Goal: Information Seeking & Learning: Check status

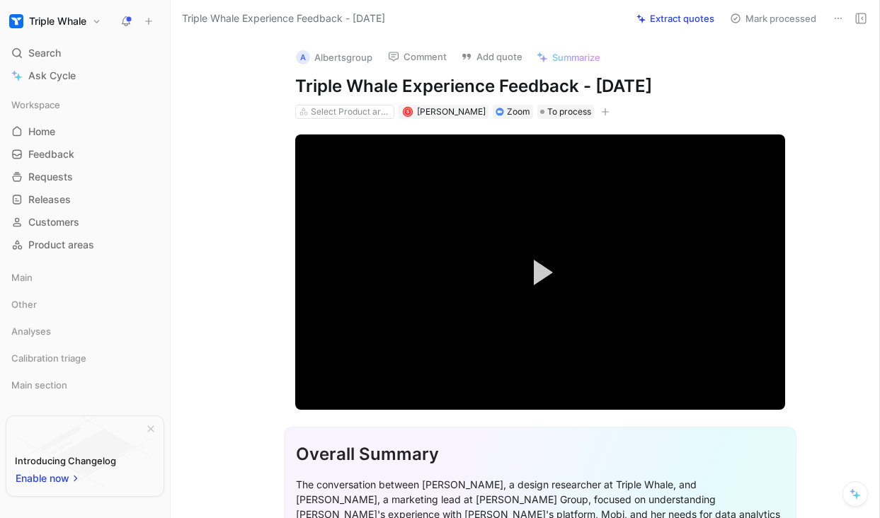
scroll to position [420, 0]
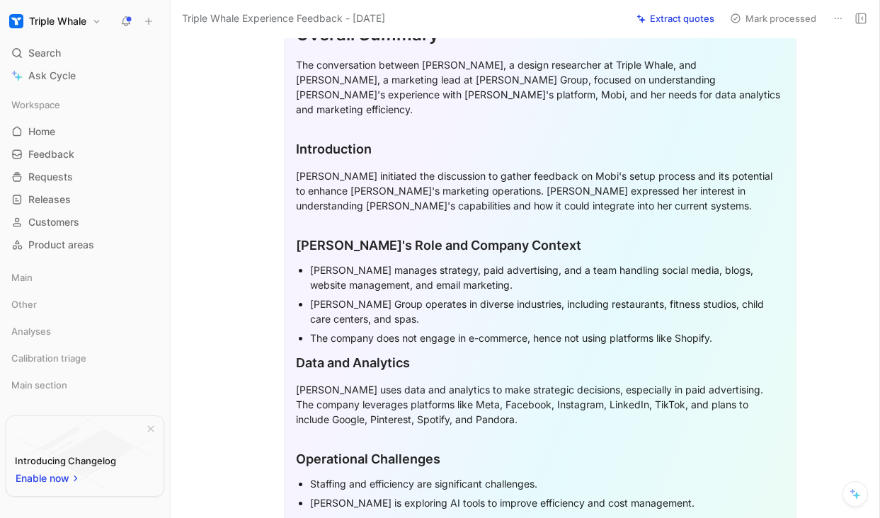
click at [127, 19] on use at bounding box center [127, 21] width 10 height 10
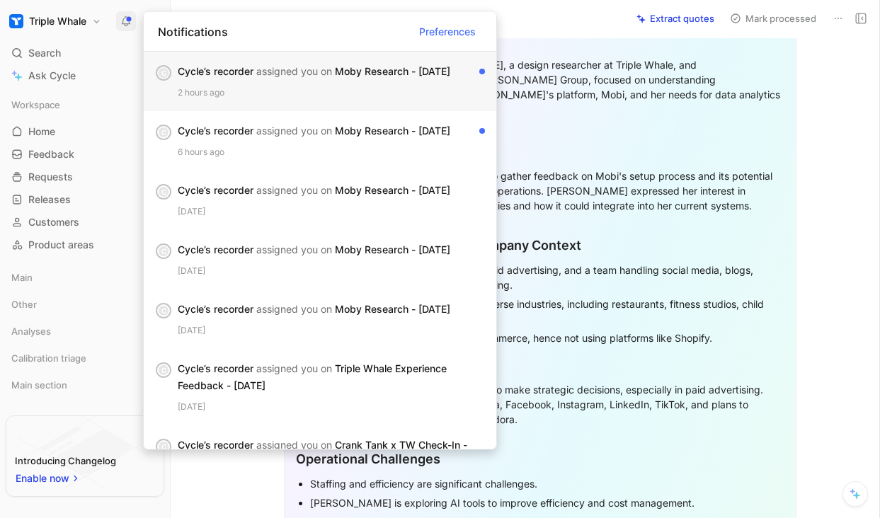
click at [376, 77] on div "Cycle’s recorder assigned you on Moby Research - [DATE]" at bounding box center [326, 71] width 296 height 17
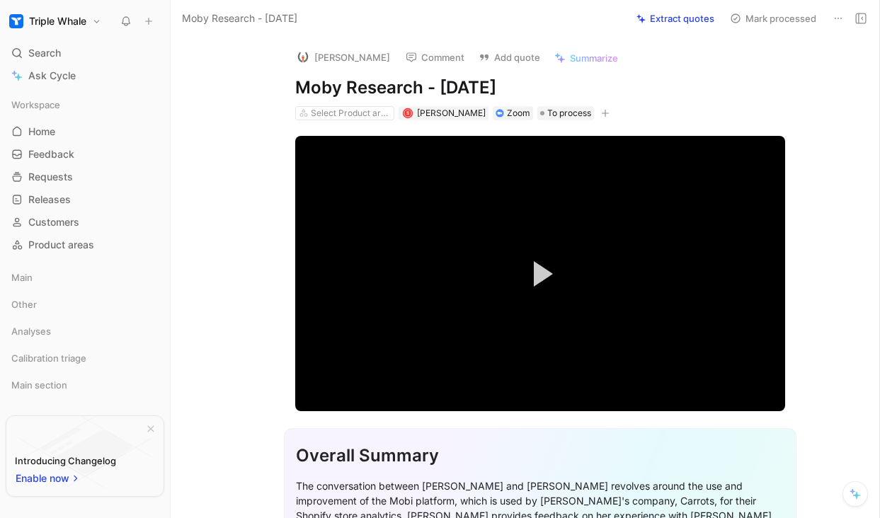
click at [120, 18] on icon at bounding box center [125, 21] width 11 height 11
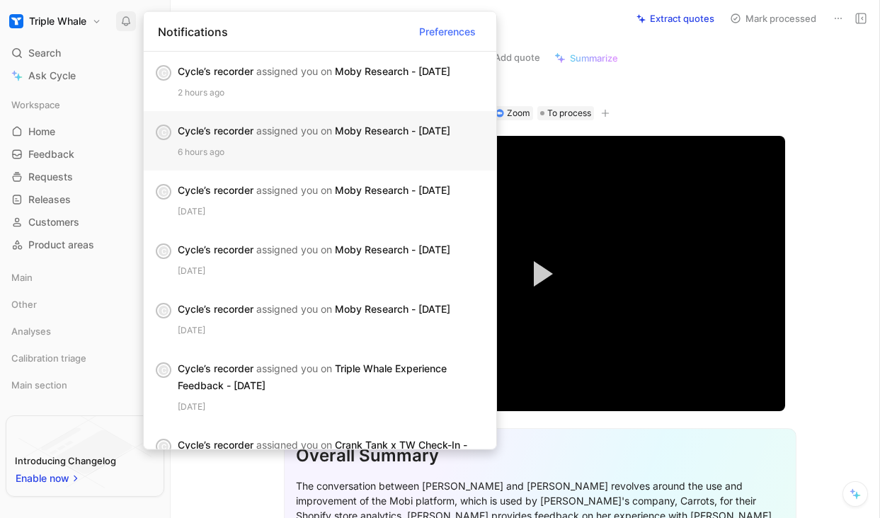
click at [222, 131] on div "Cycle’s recorder assigned you on Moby Research - [DATE]" at bounding box center [326, 131] width 296 height 17
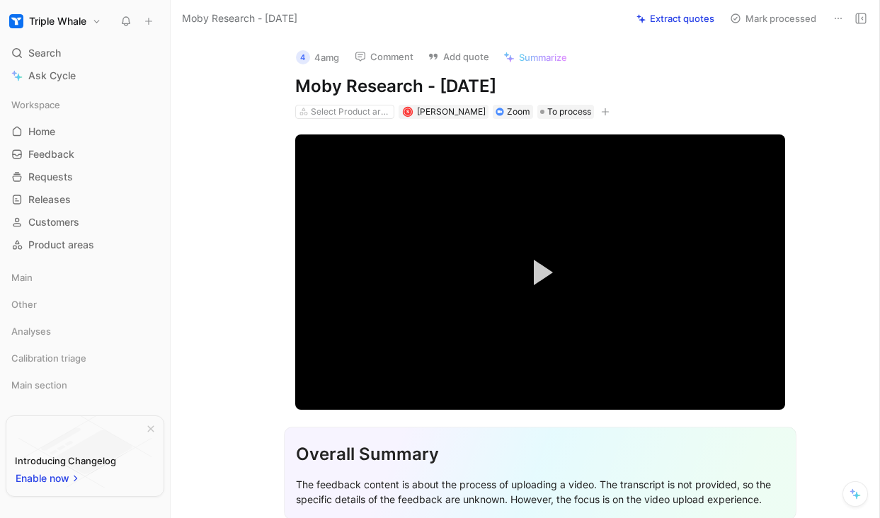
click at [123, 16] on icon at bounding box center [125, 21] width 11 height 11
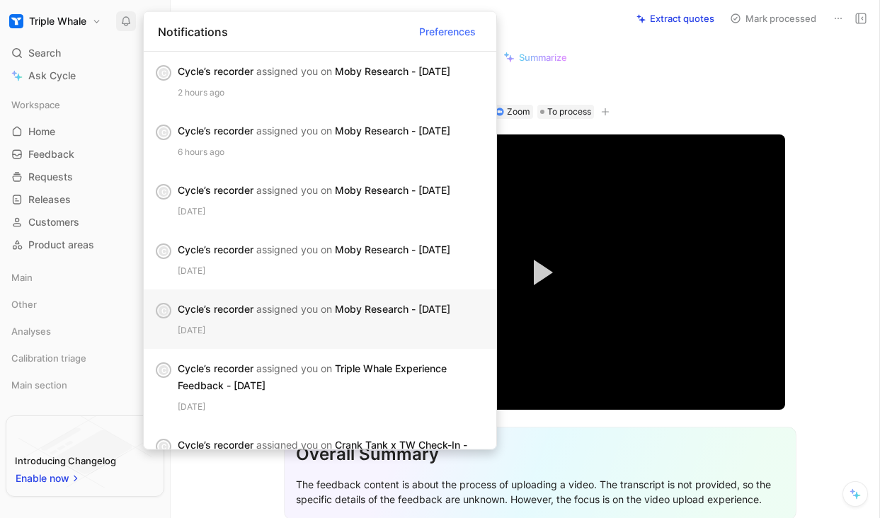
click at [312, 334] on div "[DATE]" at bounding box center [331, 331] width 307 height 14
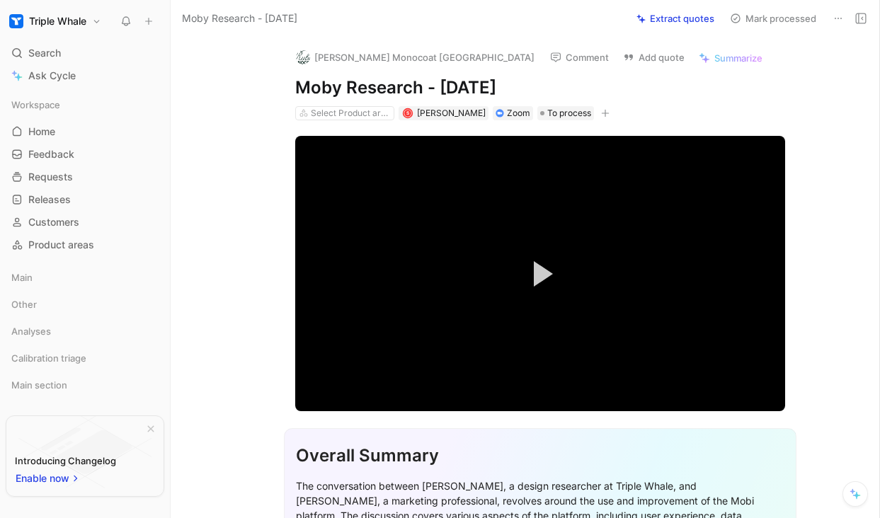
click at [125, 23] on use at bounding box center [127, 21] width 8 height 8
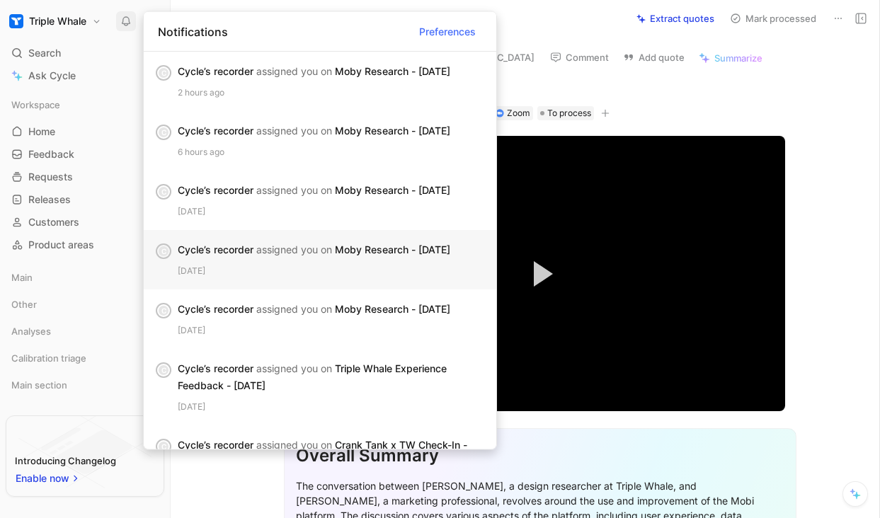
click at [327, 252] on span "assigned you on" at bounding box center [294, 250] width 76 height 12
